Goal: Information Seeking & Learning: Learn about a topic

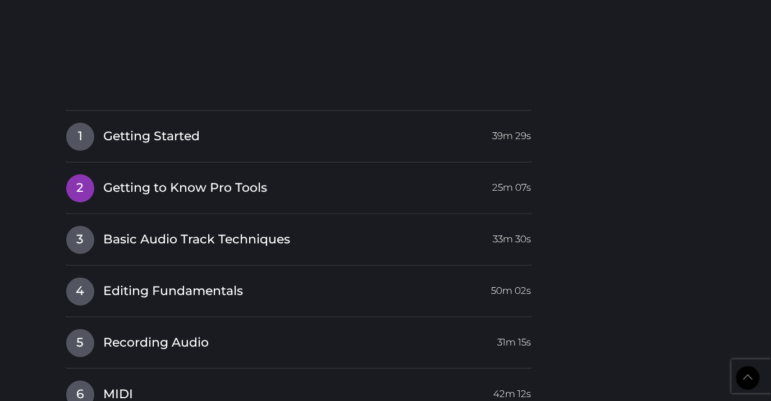
scroll to position [1615, 0]
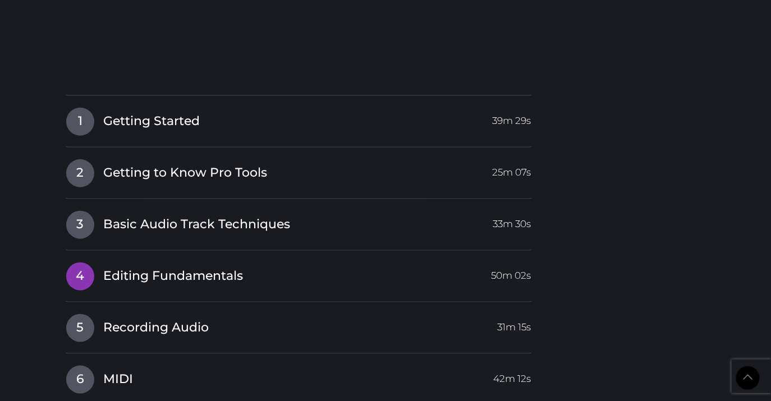
click at [219, 268] on span "Editing Fundamentals" at bounding box center [173, 276] width 140 height 17
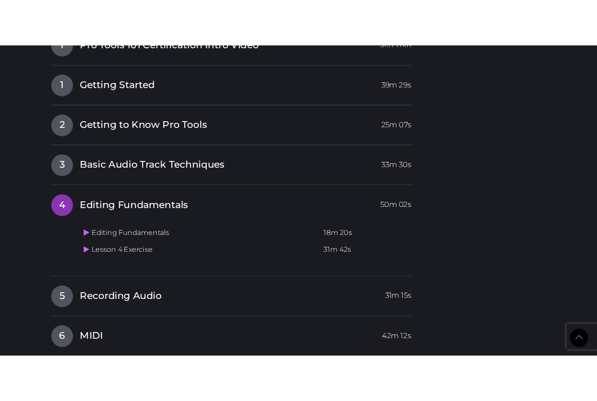
scroll to position [1437, 0]
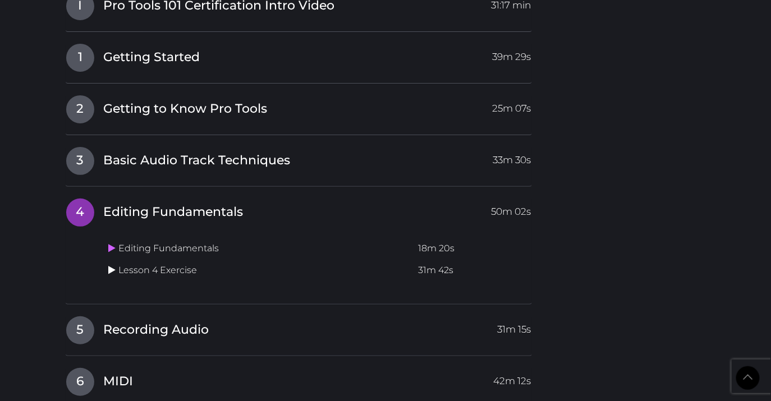
click at [111, 266] on icon at bounding box center [111, 270] width 7 height 9
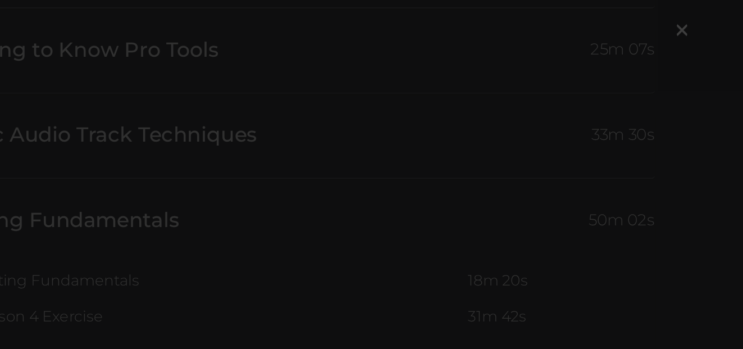
scroll to position [1485, 0]
